Goal: Check status

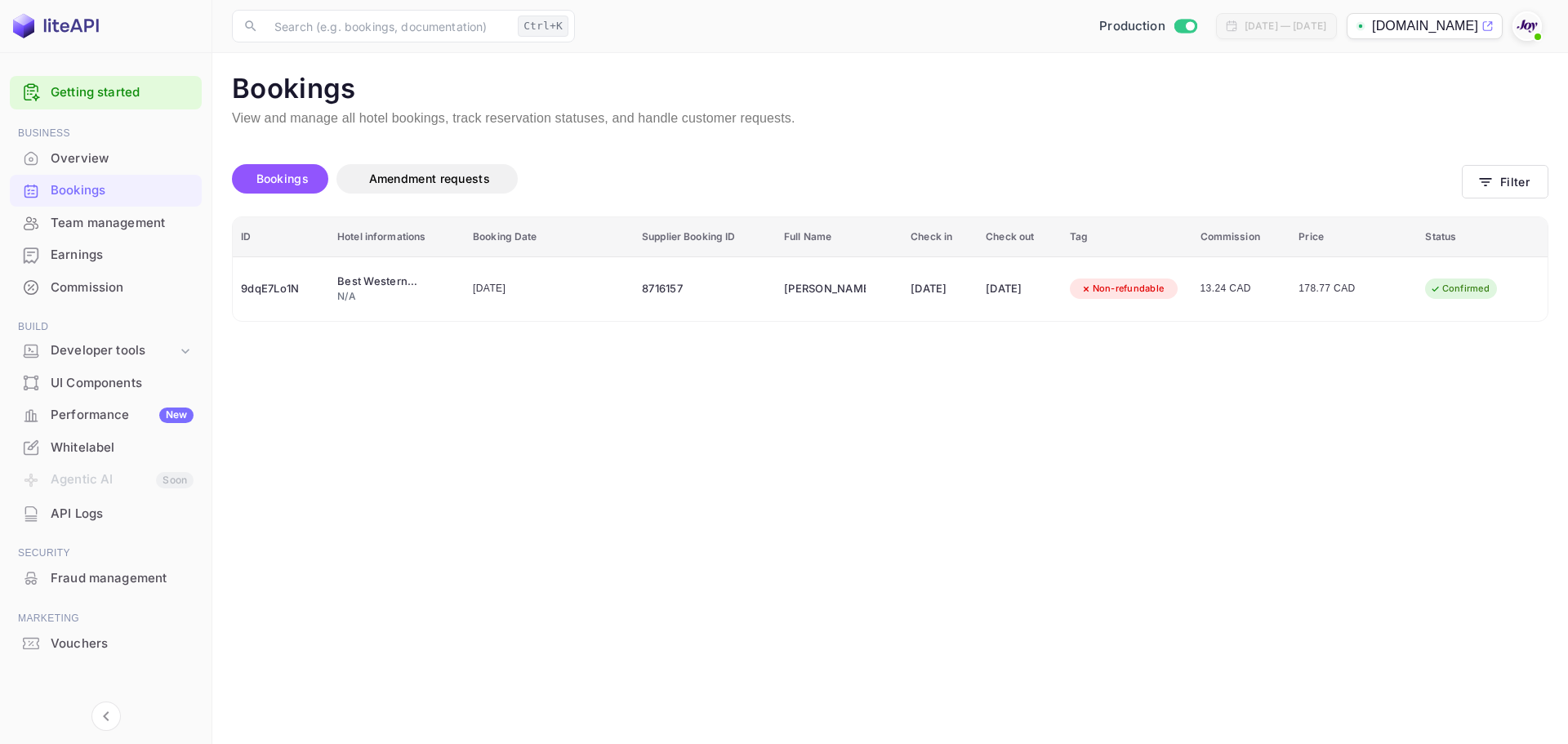
click at [1524, 175] on button "Filter" at bounding box center [1504, 182] width 87 height 34
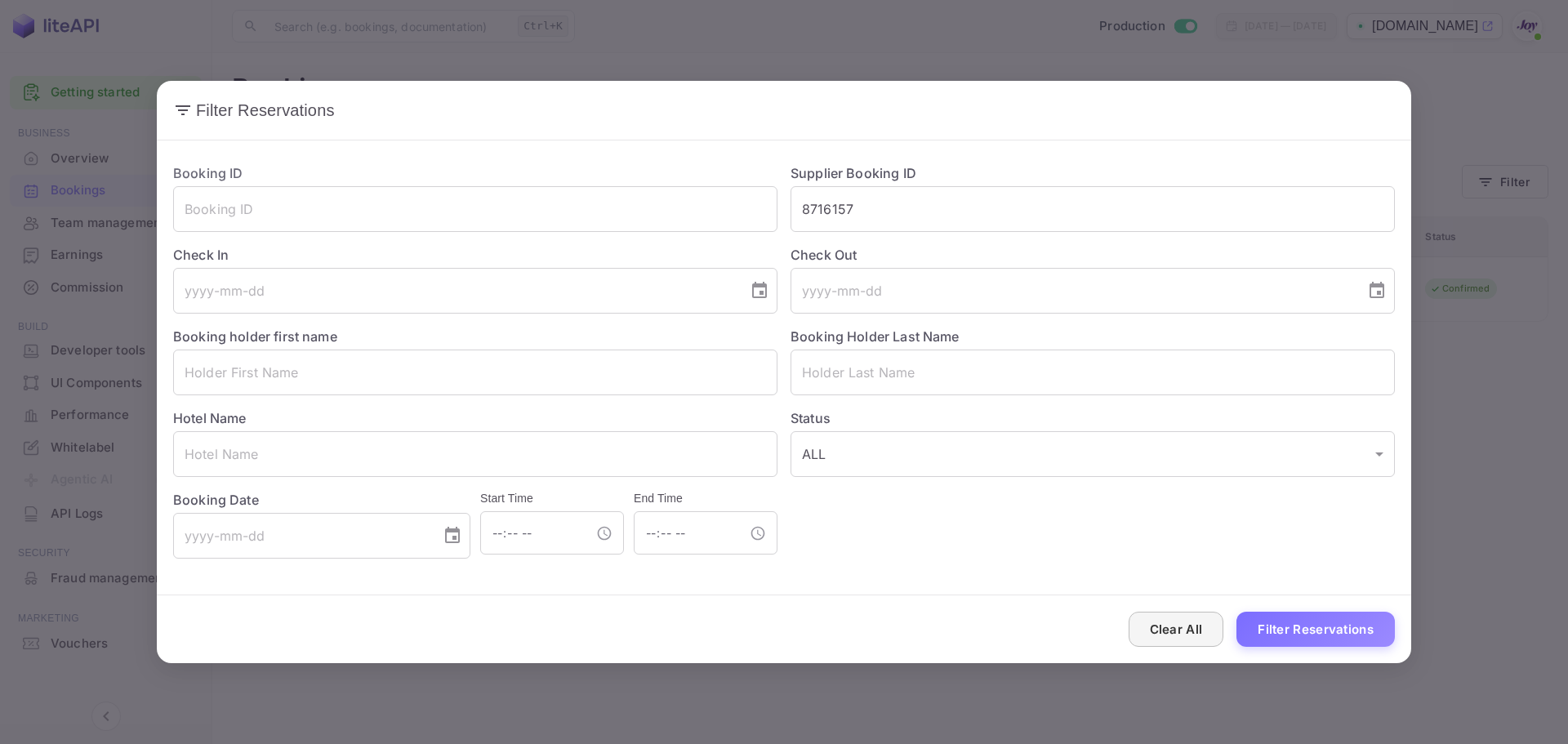
click at [1193, 624] on button "Clear All" at bounding box center [1176, 628] width 96 height 35
click at [315, 364] on input "text" at bounding box center [475, 372] width 604 height 46
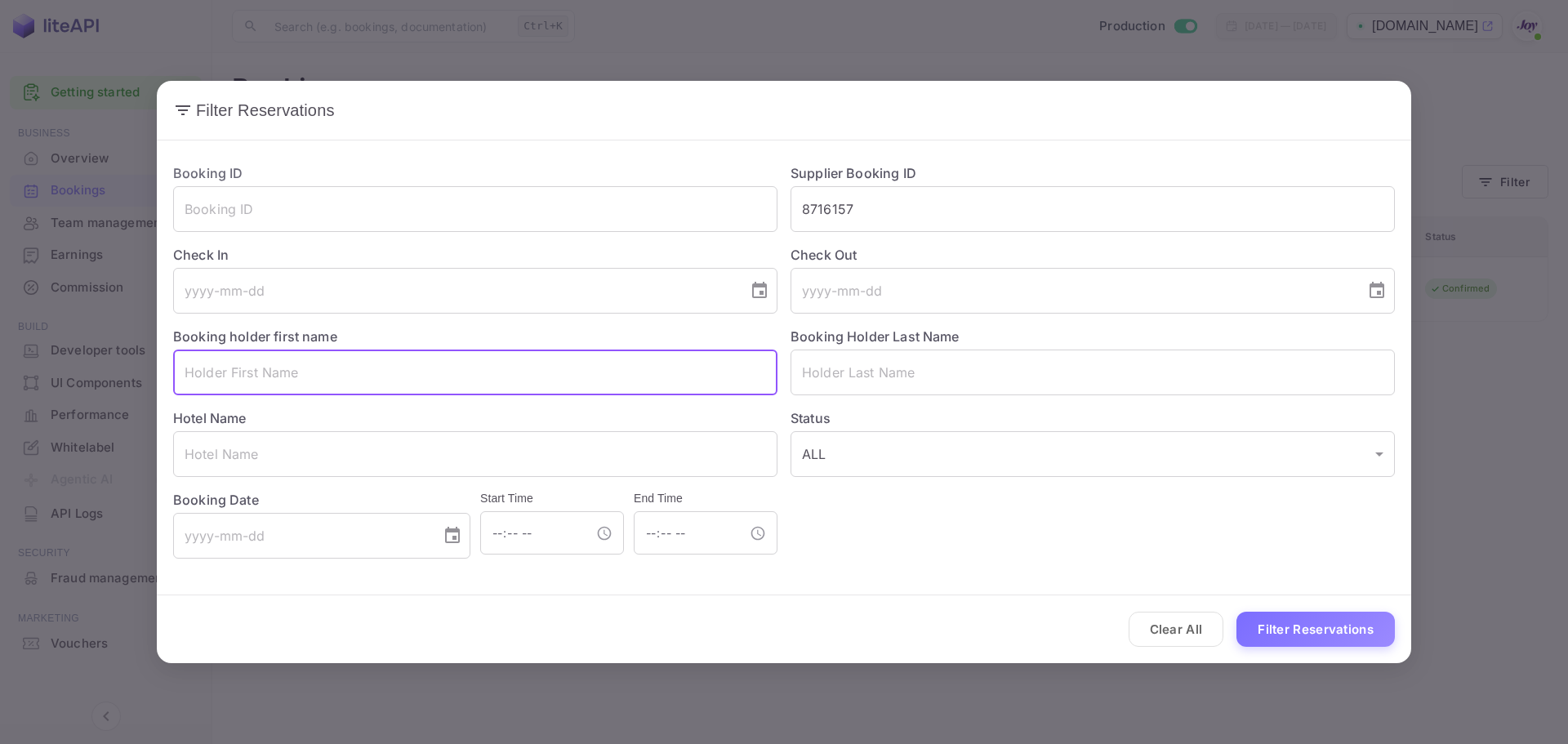
paste input "[PERSON_NAME] Gate"
click at [229, 369] on input "[PERSON_NAME] Gate" at bounding box center [475, 372] width 604 height 46
type input "[PERSON_NAME]"
click at [851, 371] on input "text" at bounding box center [1092, 372] width 604 height 46
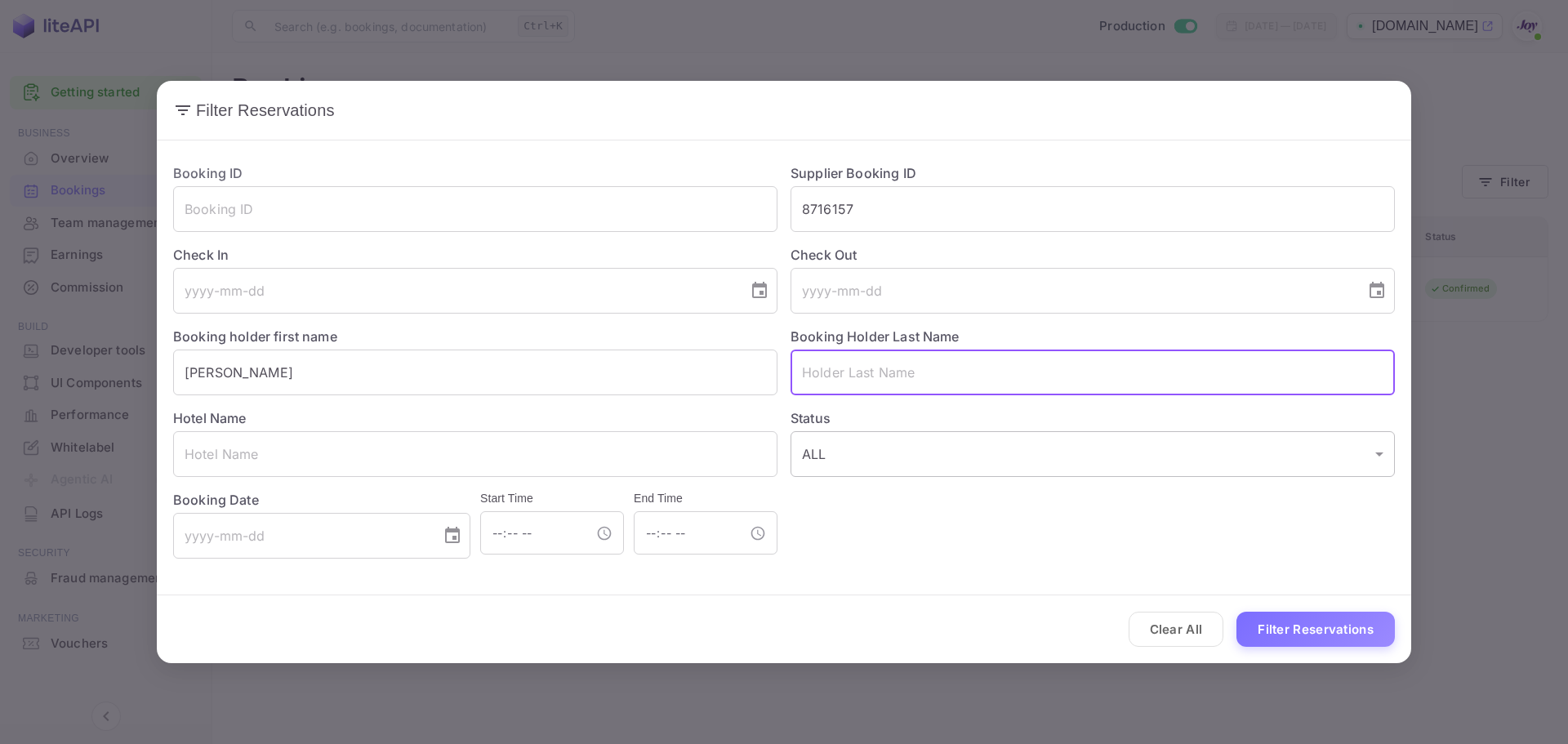
paste input "Gate"
type input "Gate"
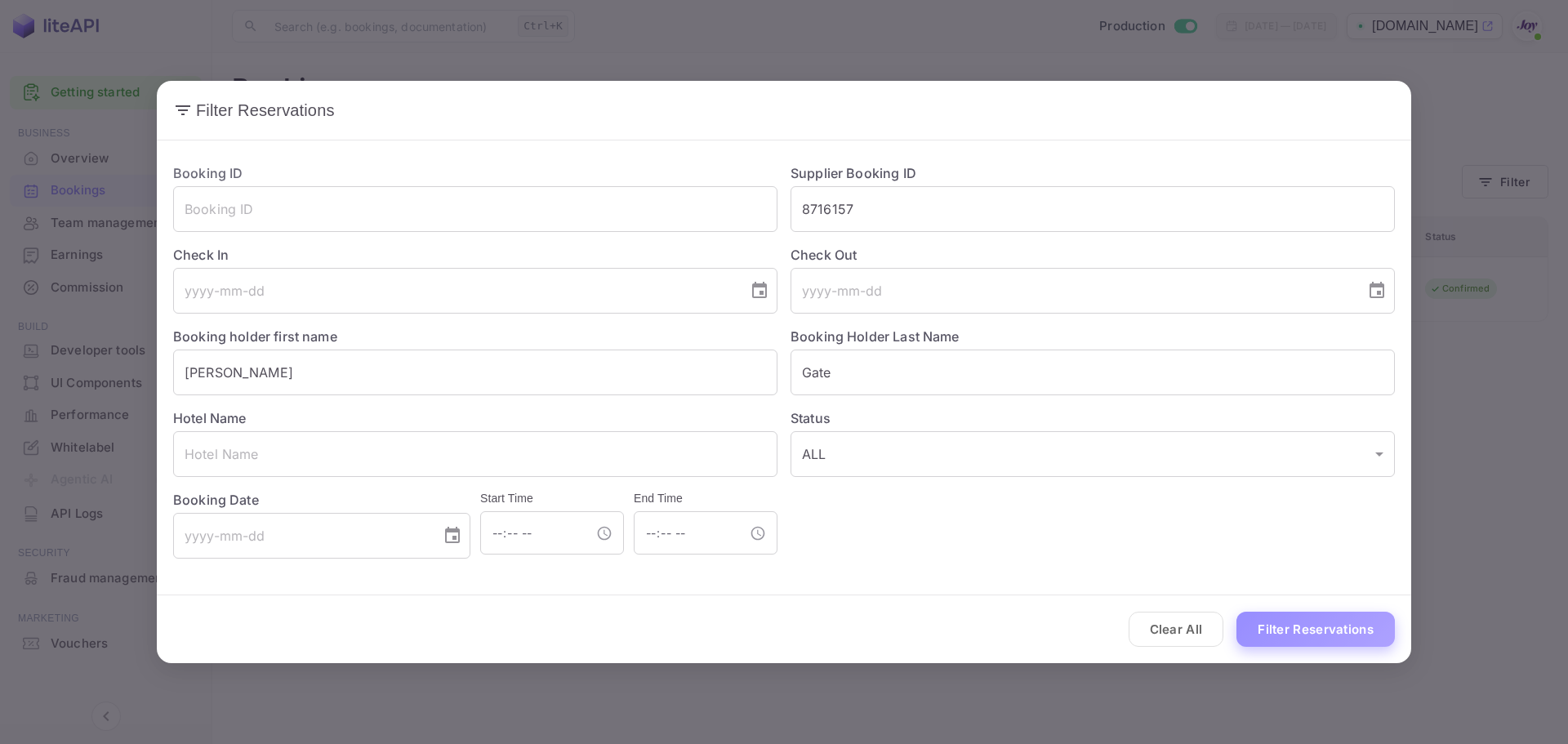
click at [1297, 620] on button "Filter Reservations" at bounding box center [1315, 628] width 158 height 35
click at [1464, 437] on div "Filter Reservations Booking ID ​ Supplier Booking ID 8716157 ​ Check In ​ Check…" at bounding box center [784, 372] width 1568 height 744
